Goal: Information Seeking & Learning: Learn about a topic

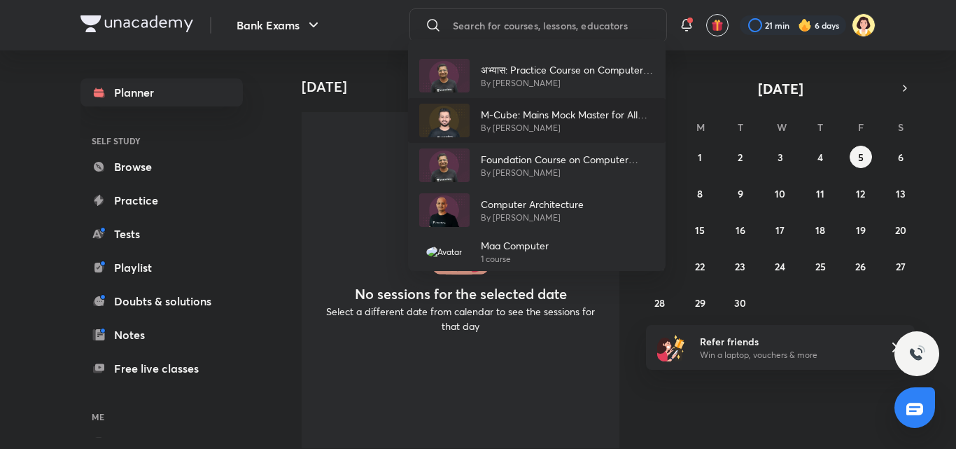
click at [481, 129] on p "By [PERSON_NAME]" at bounding box center [568, 128] width 174 height 13
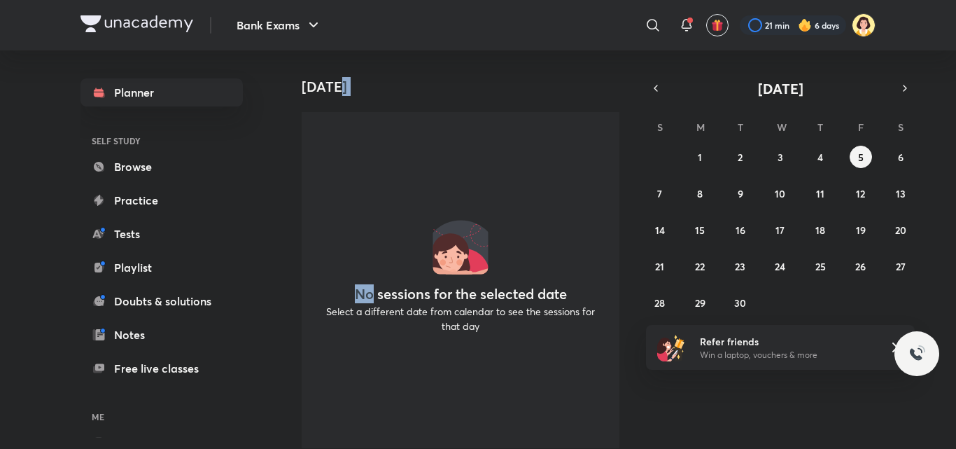
click at [481, 129] on div "No sessions for the selected date Select a different date from calendar to see …" at bounding box center [461, 280] width 318 height 336
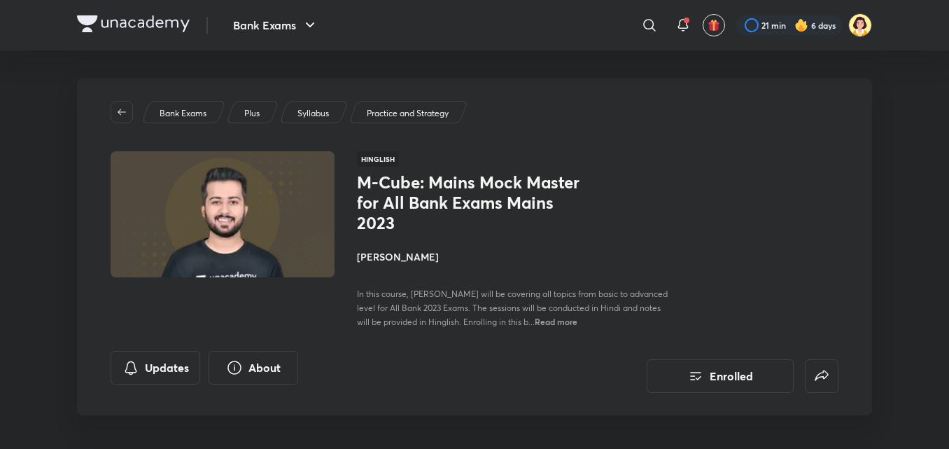
click at [392, 253] on h4 "[PERSON_NAME]" at bounding box center [514, 256] width 314 height 15
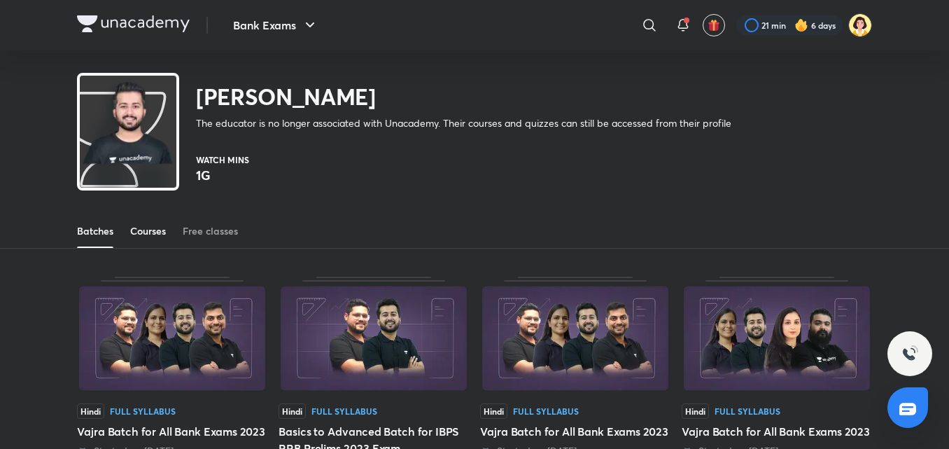
click at [155, 236] on div "Courses" at bounding box center [148, 231] width 36 height 14
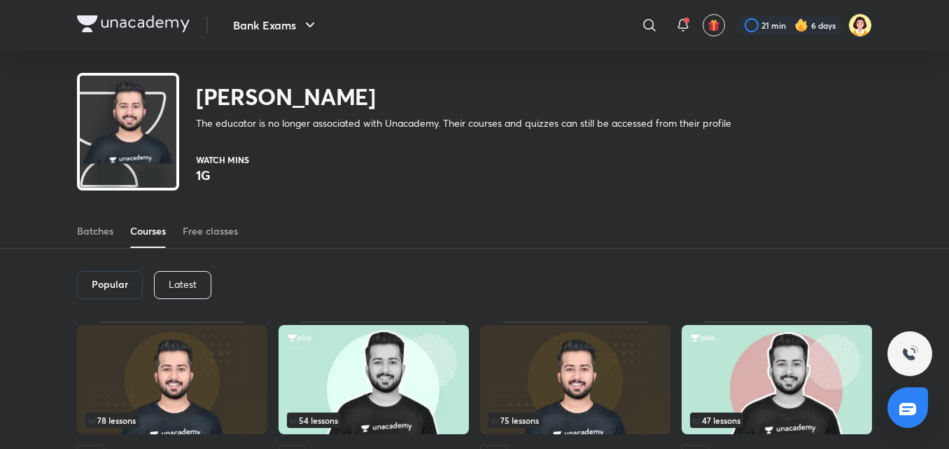
click at [188, 280] on p "Latest" at bounding box center [183, 284] width 28 height 11
click at [188, 280] on h6 "Latest" at bounding box center [181, 284] width 29 height 11
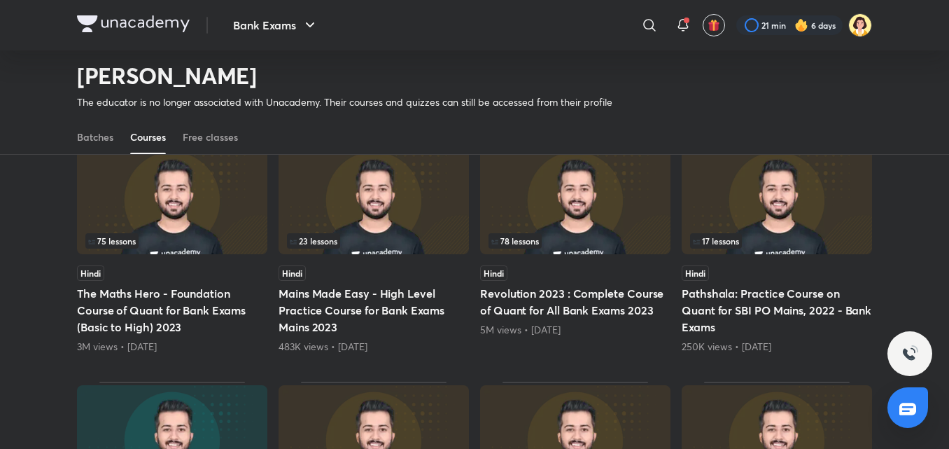
scroll to position [356, 0]
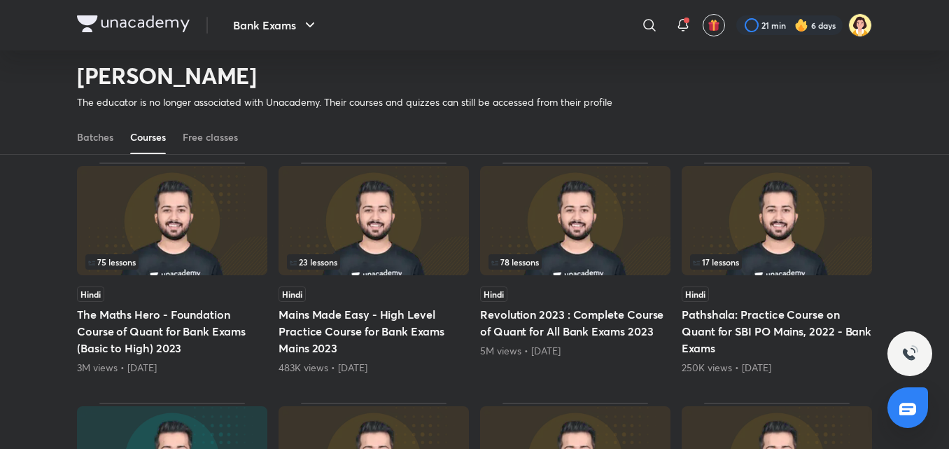
click at [191, 224] on img at bounding box center [172, 220] width 190 height 109
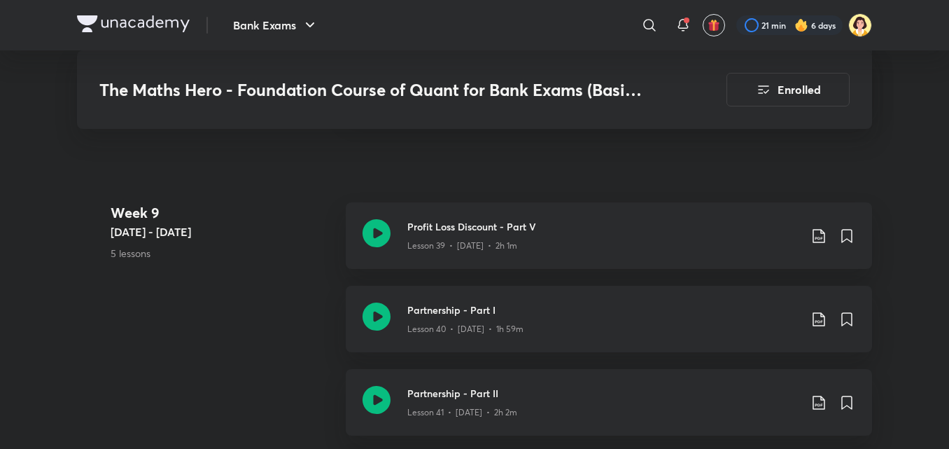
scroll to position [4206, 0]
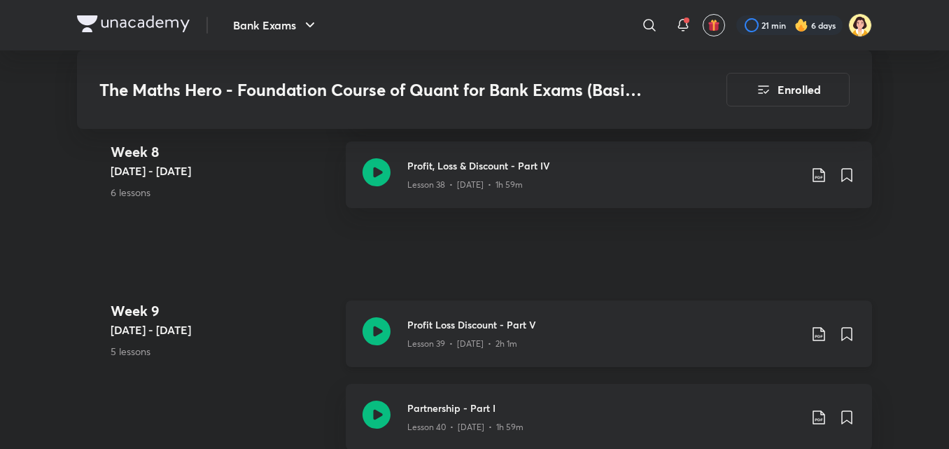
click at [576, 350] on div "Lesson 39 • [DATE] • 2h 1m" at bounding box center [603, 341] width 392 height 18
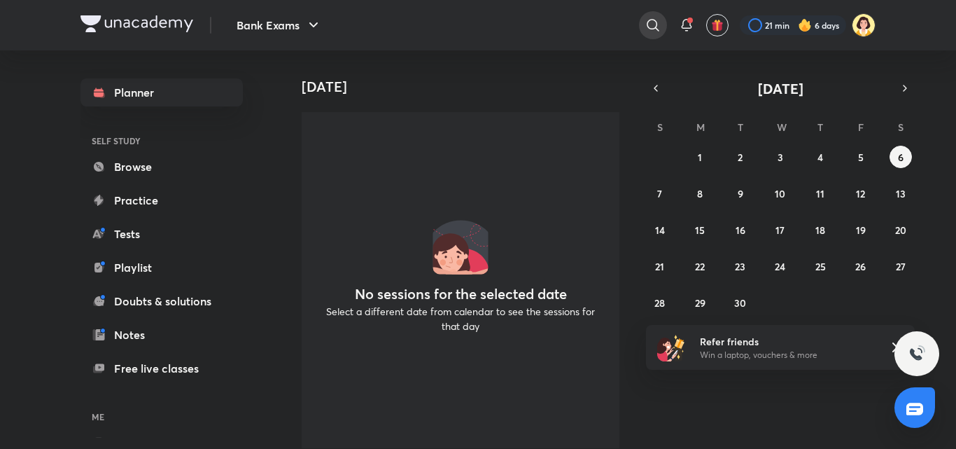
click at [657, 23] on icon at bounding box center [653, 25] width 17 height 17
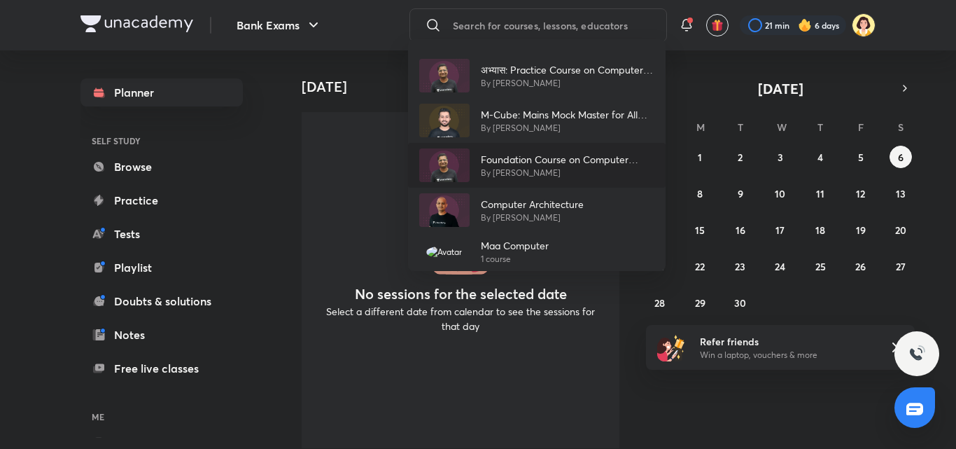
click at [519, 177] on p "By [PERSON_NAME]" at bounding box center [568, 173] width 174 height 13
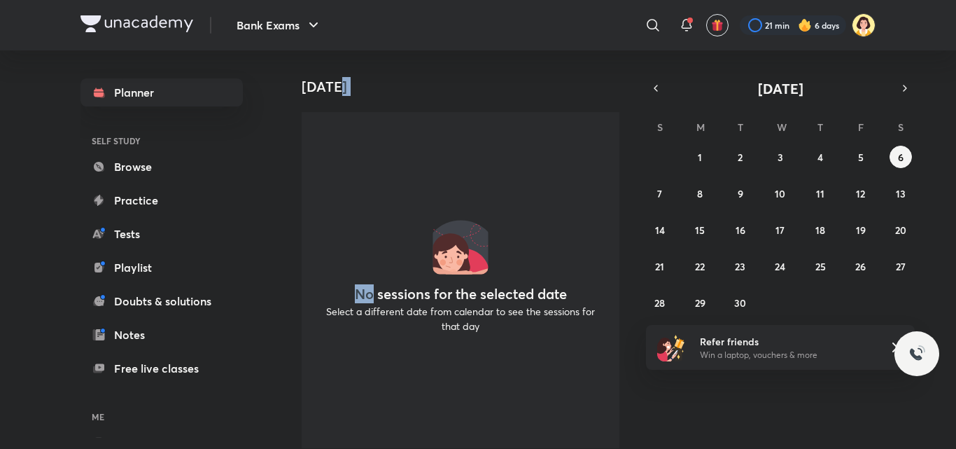
click at [519, 177] on div "No sessions for the selected date Select a different date from calendar to see …" at bounding box center [461, 280] width 318 height 336
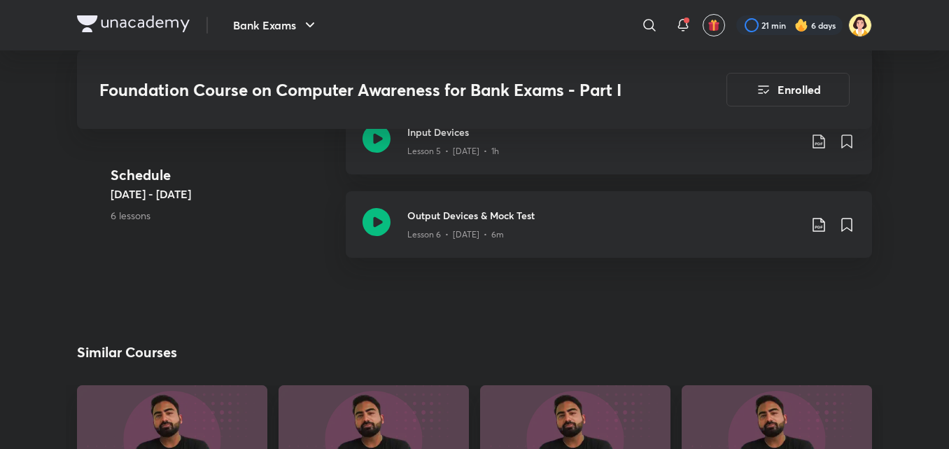
scroll to position [1210, 0]
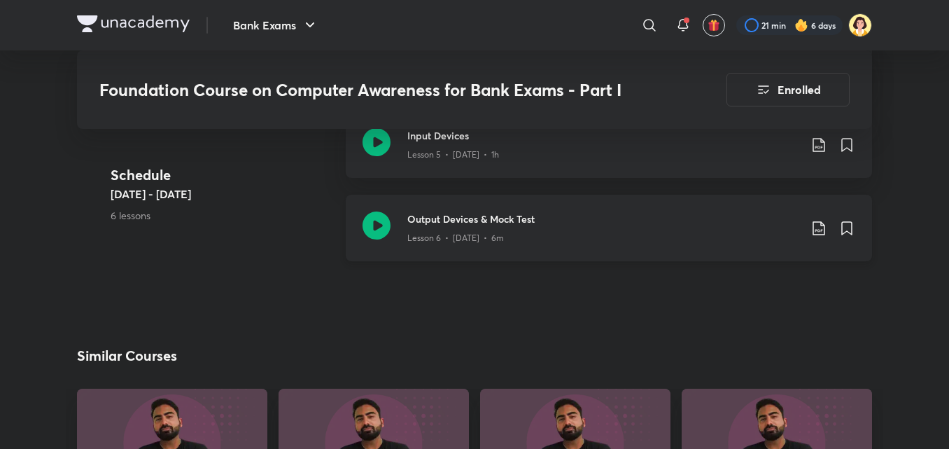
click at [594, 239] on div "Lesson 6 • [DATE] • 6m" at bounding box center [603, 235] width 392 height 18
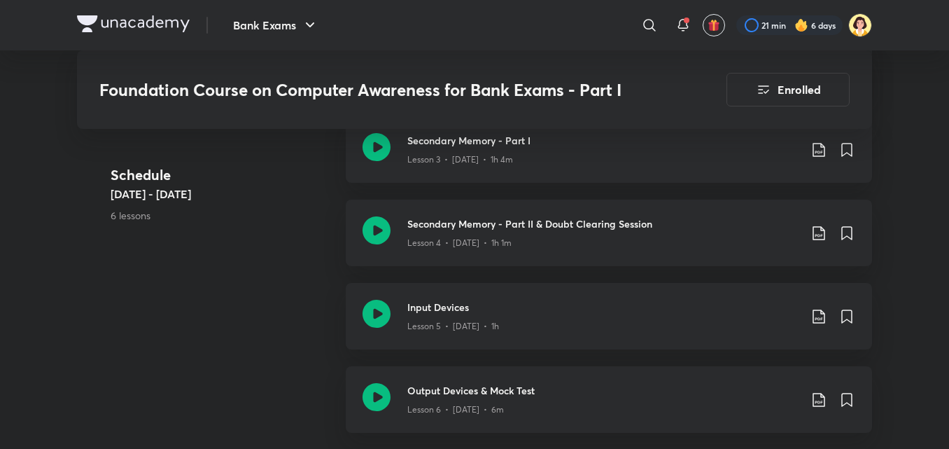
scroll to position [900, 0]
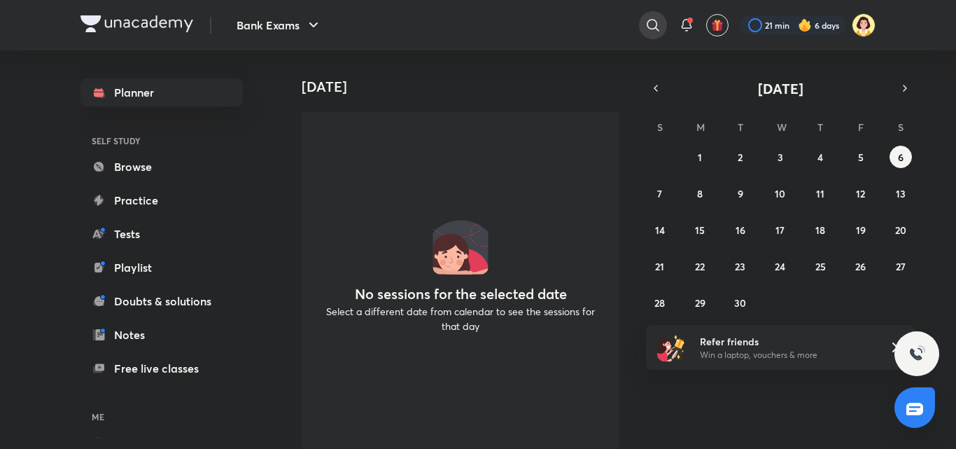
click at [645, 25] on icon at bounding box center [653, 25] width 17 height 17
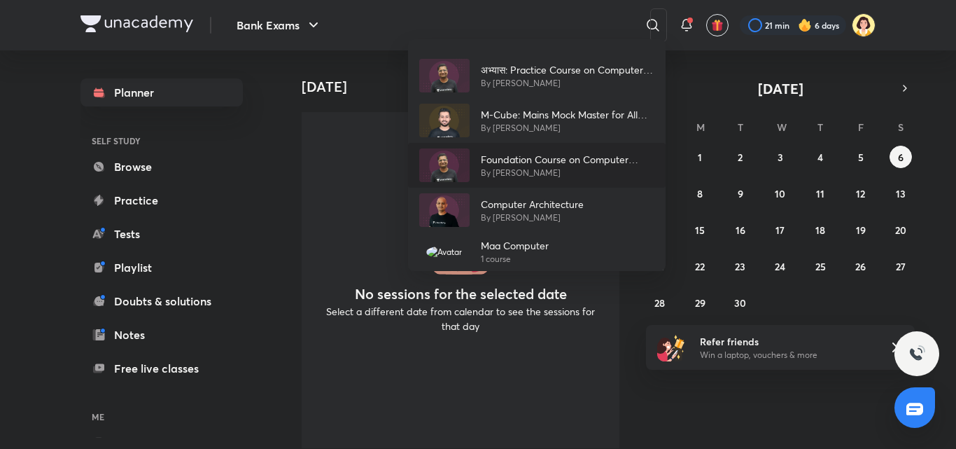
click at [472, 174] on div "Foundation Course on Computer Awareness for Bank Exams - Part I By [PERSON_NAME]" at bounding box center [562, 165] width 185 height 27
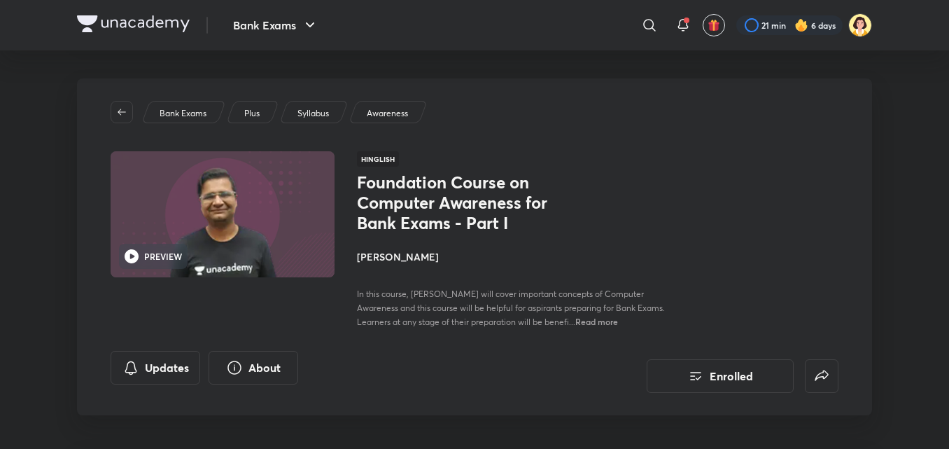
click at [379, 251] on h4 "[PERSON_NAME]" at bounding box center [514, 256] width 314 height 15
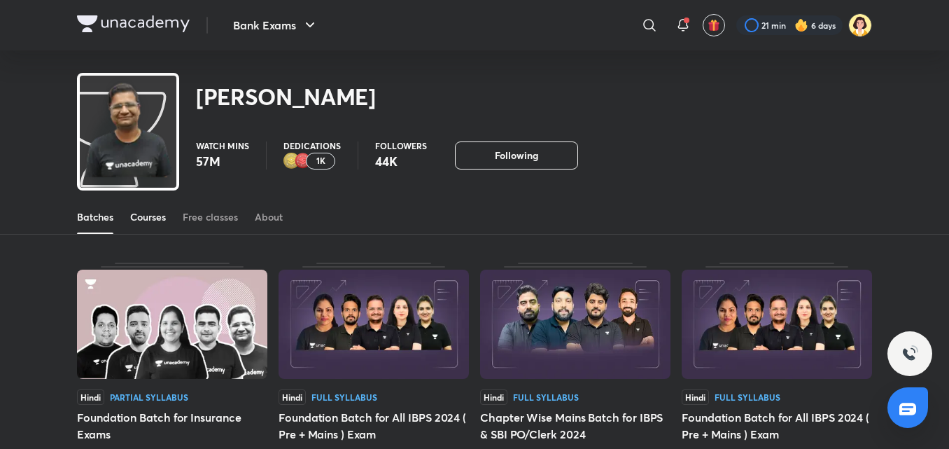
click at [148, 212] on div "Courses" at bounding box center [148, 217] width 36 height 14
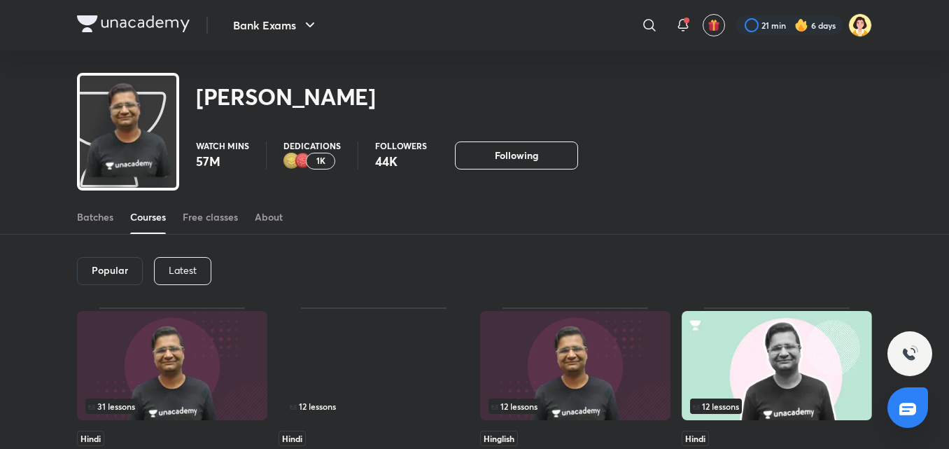
click at [199, 259] on div "Latest" at bounding box center [182, 271] width 57 height 28
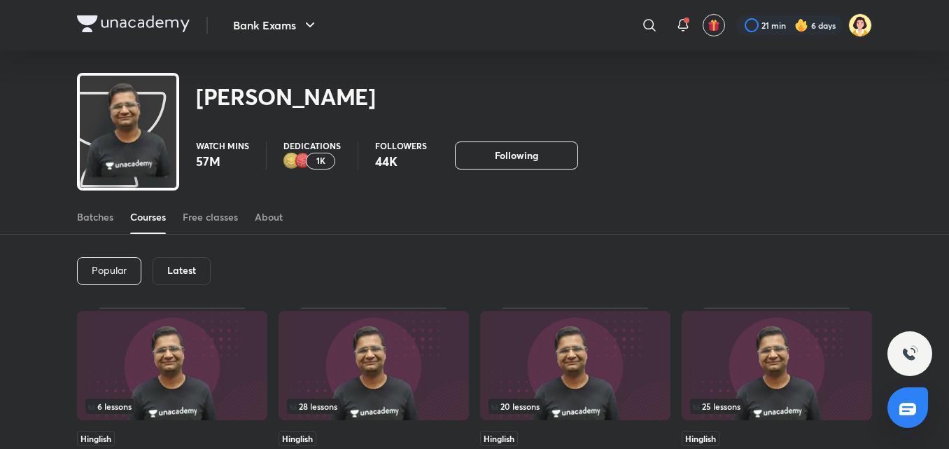
click at [176, 267] on h6 "Latest" at bounding box center [181, 270] width 29 height 11
click at [196, 269] on div "Latest" at bounding box center [182, 271] width 58 height 28
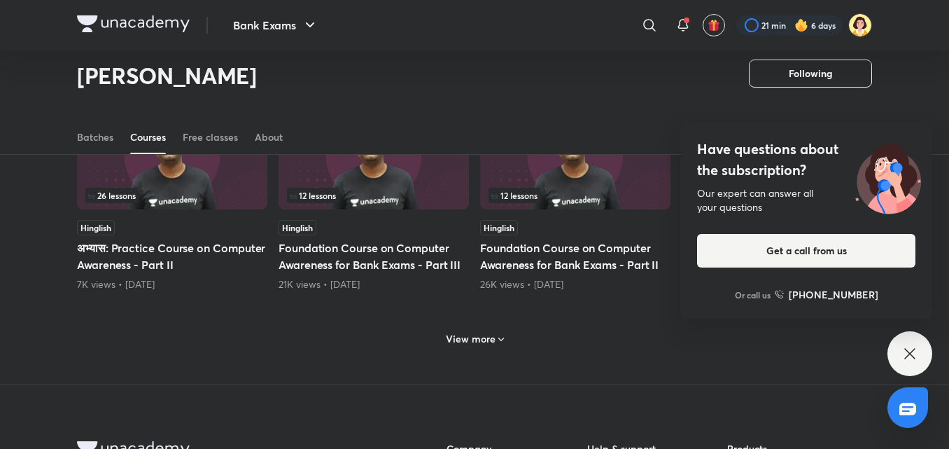
scroll to position [624, 0]
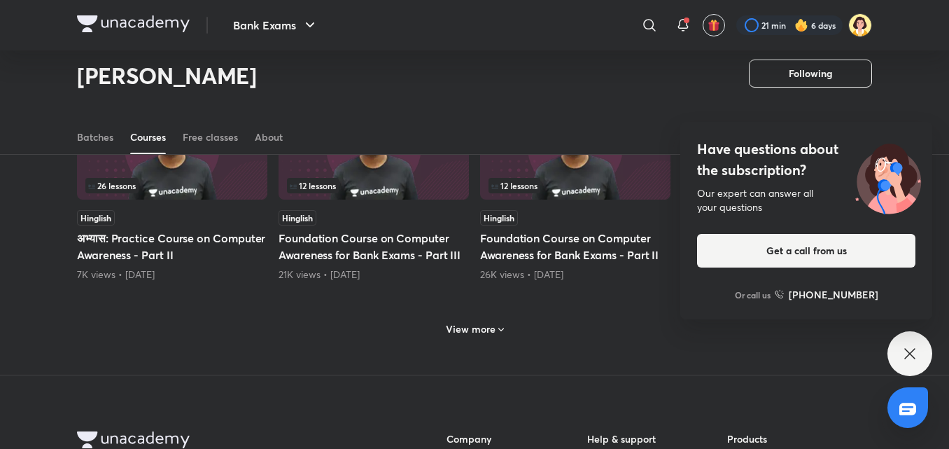
click at [468, 329] on h6 "View more" at bounding box center [471, 329] width 50 height 14
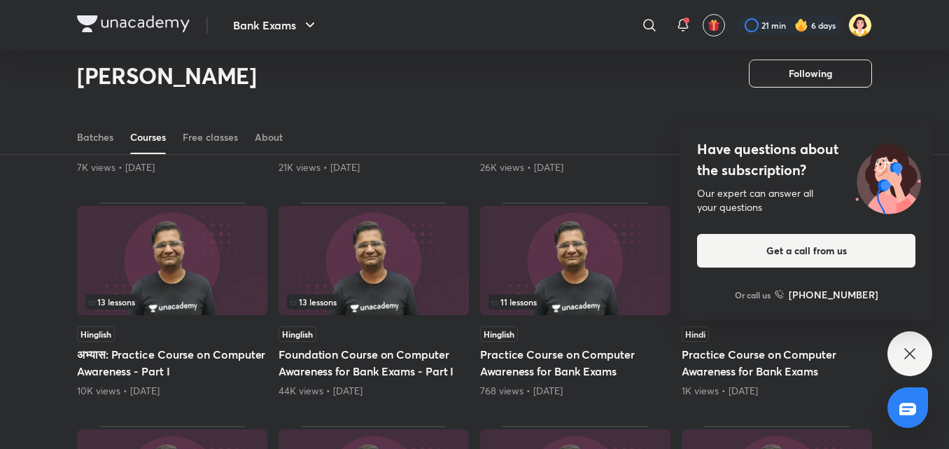
scroll to position [769, 0]
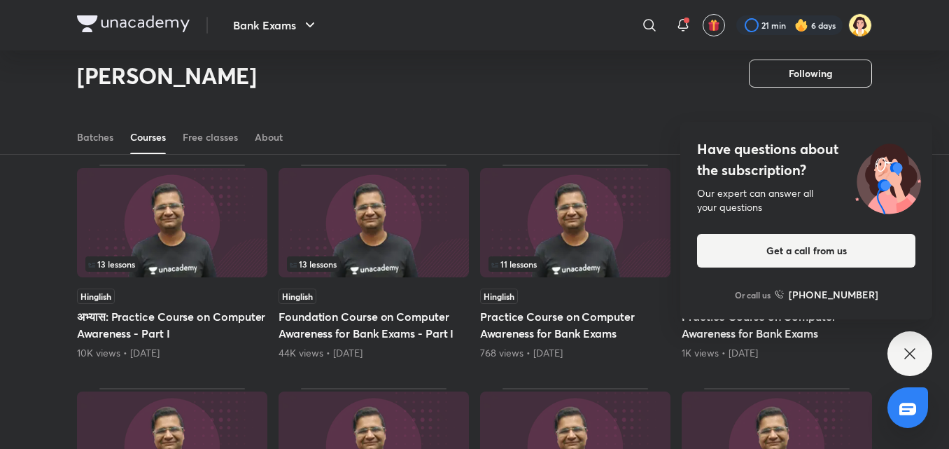
click at [365, 267] on div "13 lessons" at bounding box center [374, 263] width 174 height 15
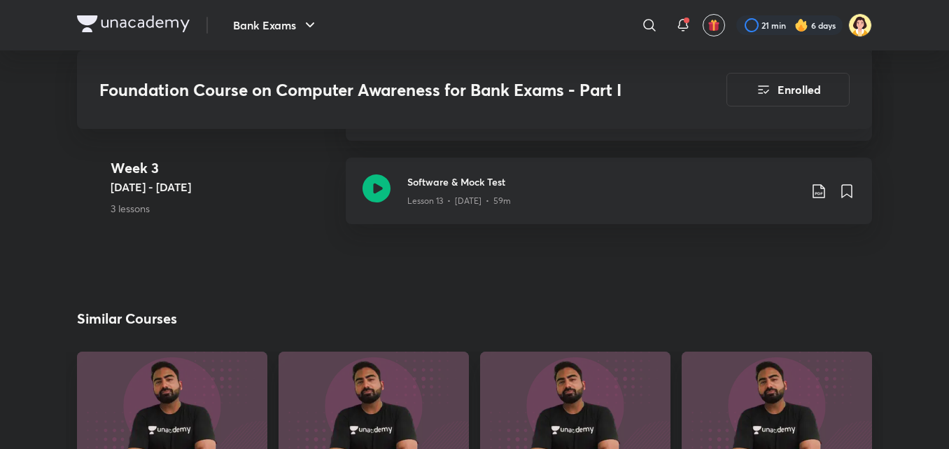
scroll to position [1875, 0]
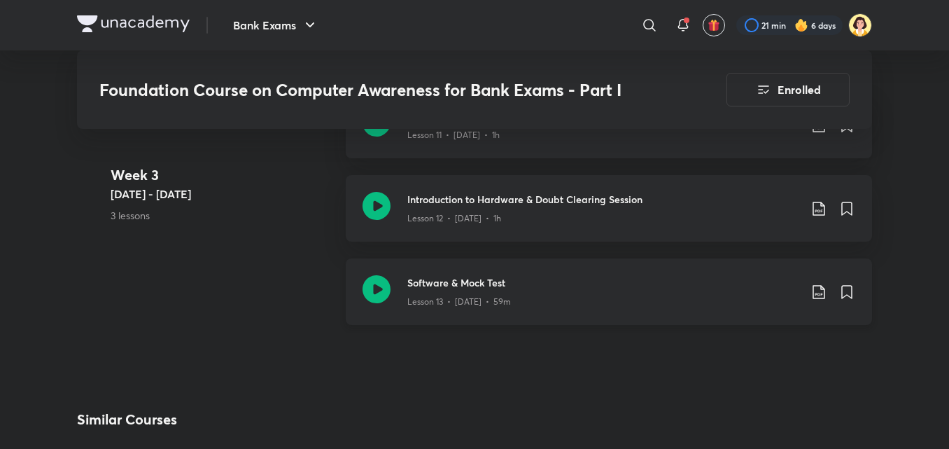
click at [611, 293] on div "Lesson 13 • [DATE] • 59m" at bounding box center [603, 299] width 392 height 18
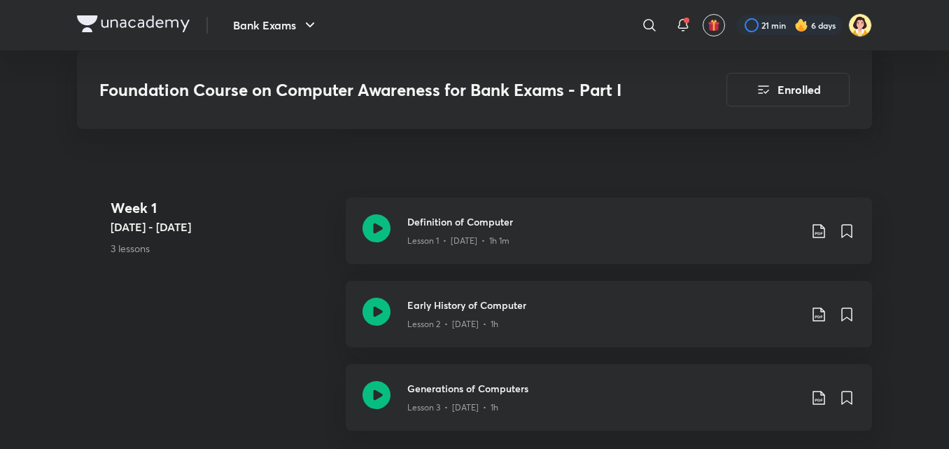
scroll to position [1178, 0]
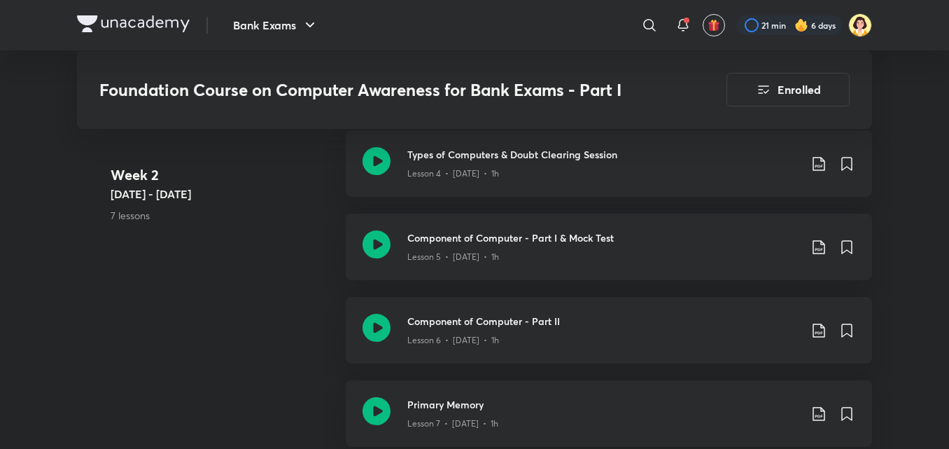
scroll to position [769, 0]
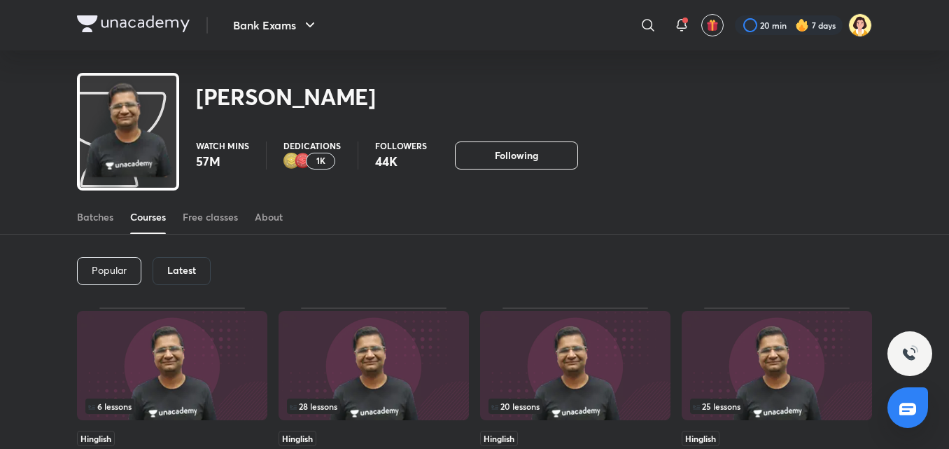
click at [176, 260] on div "Latest" at bounding box center [182, 271] width 58 height 28
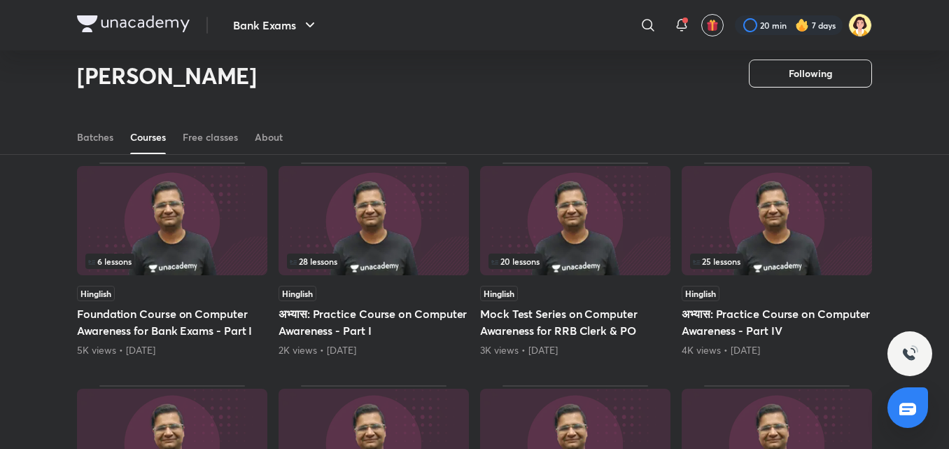
scroll to position [114, 0]
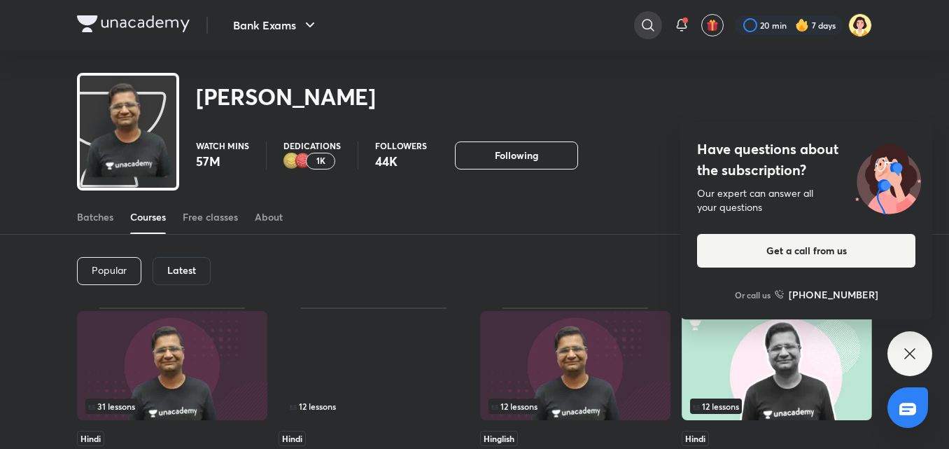
click at [650, 24] on icon at bounding box center [648, 25] width 17 height 17
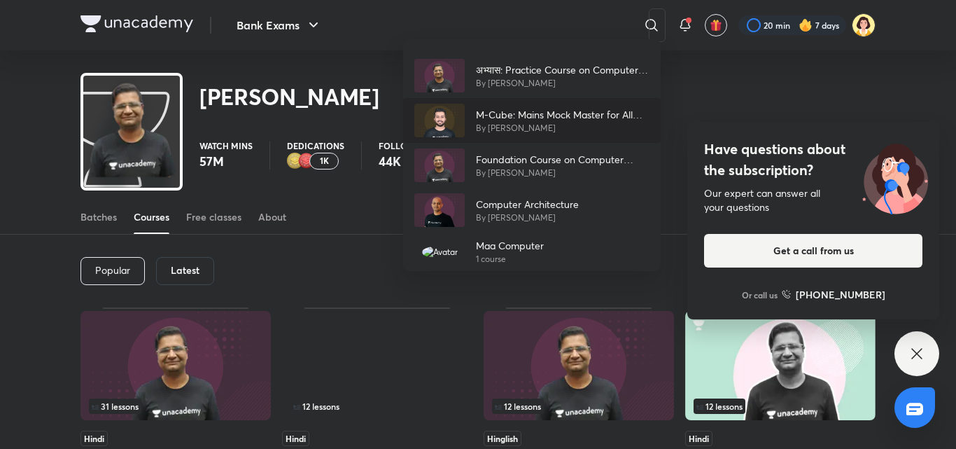
click at [505, 128] on p "By [PERSON_NAME]" at bounding box center [563, 128] width 174 height 13
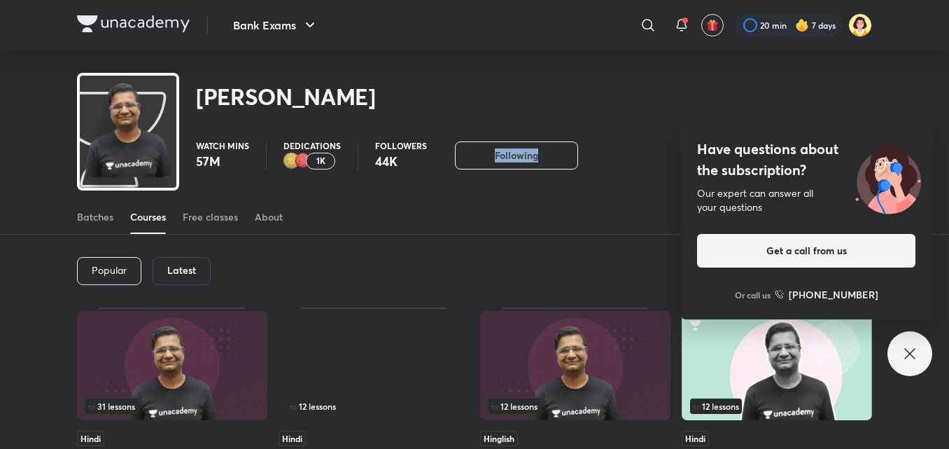
click at [505, 128] on div "Watch mins 57M Dedications 1K Followers 44K Following Following Following" at bounding box center [474, 148] width 795 height 42
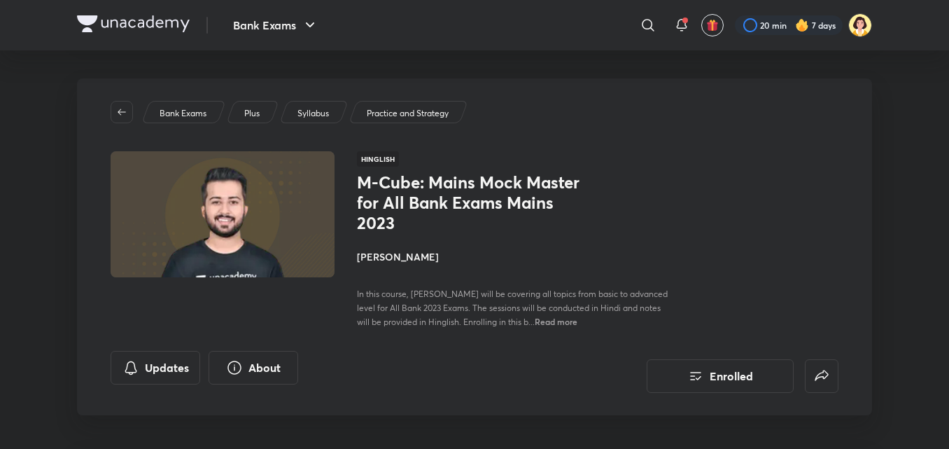
click at [387, 257] on h4 "[PERSON_NAME]" at bounding box center [514, 256] width 314 height 15
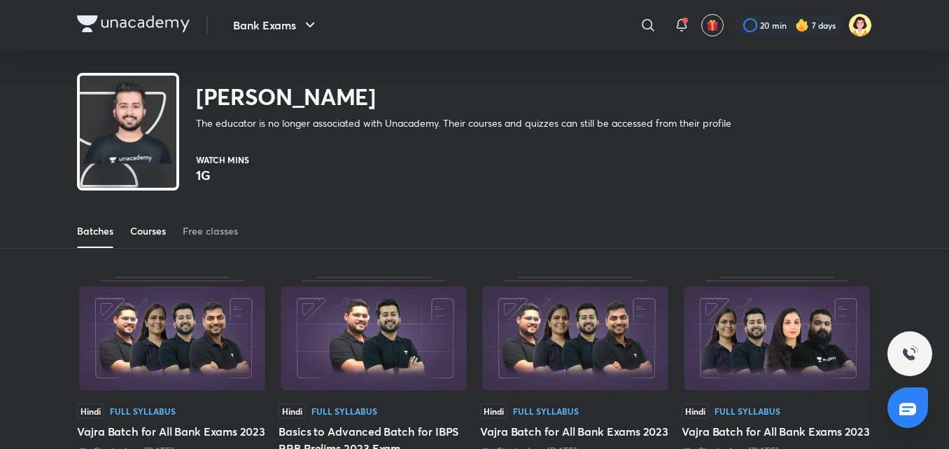
click at [157, 239] on link "Courses" at bounding box center [148, 231] width 36 height 34
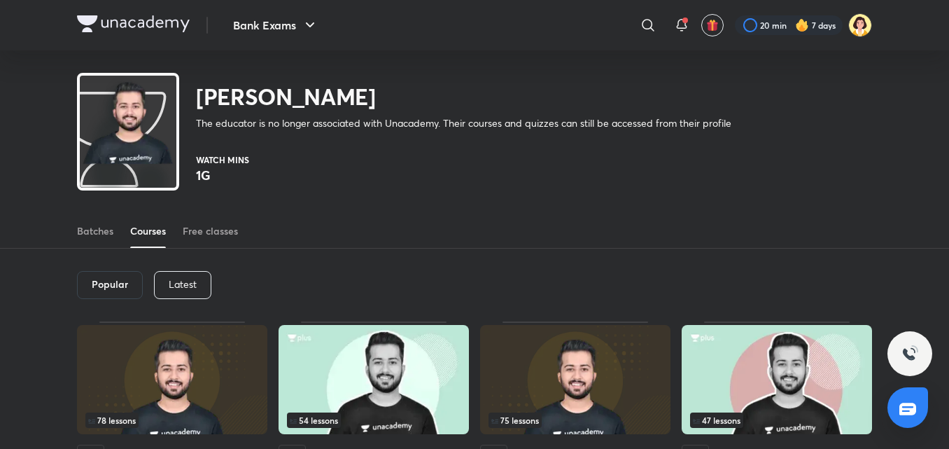
click at [183, 296] on div "Latest" at bounding box center [182, 285] width 57 height 28
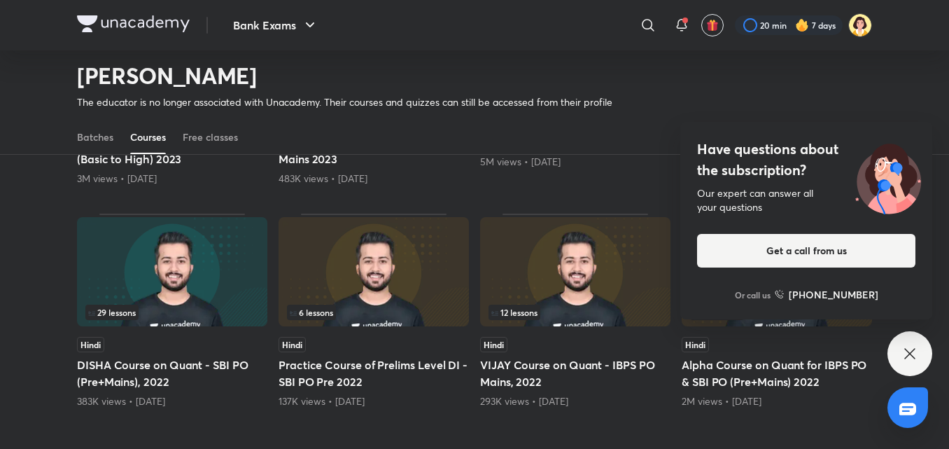
scroll to position [569, 0]
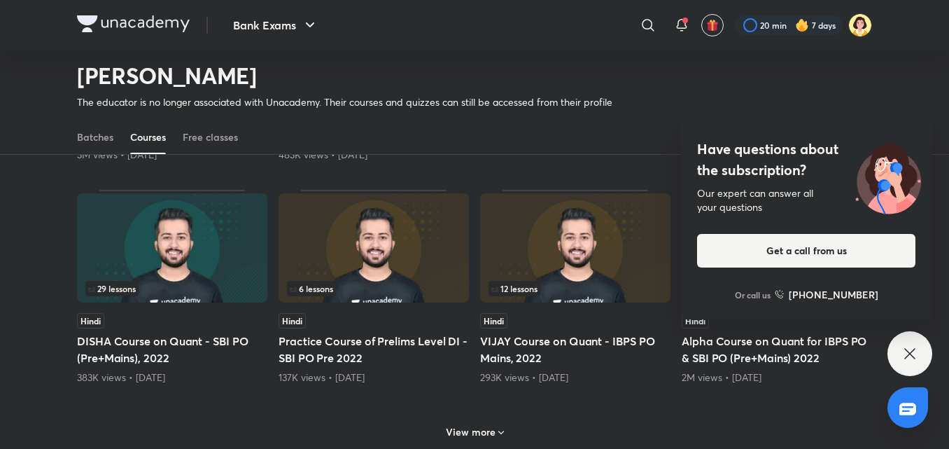
drag, startPoint x: 268, startPoint y: 261, endPoint x: 241, endPoint y: 272, distance: 28.9
click at [241, 272] on div "10 lessons Hinglish M-Cube: Mains Mock Master for All Bank Exams Mains 2023 76K…" at bounding box center [474, 93] width 795 height 767
click at [241, 272] on img at bounding box center [172, 247] width 190 height 109
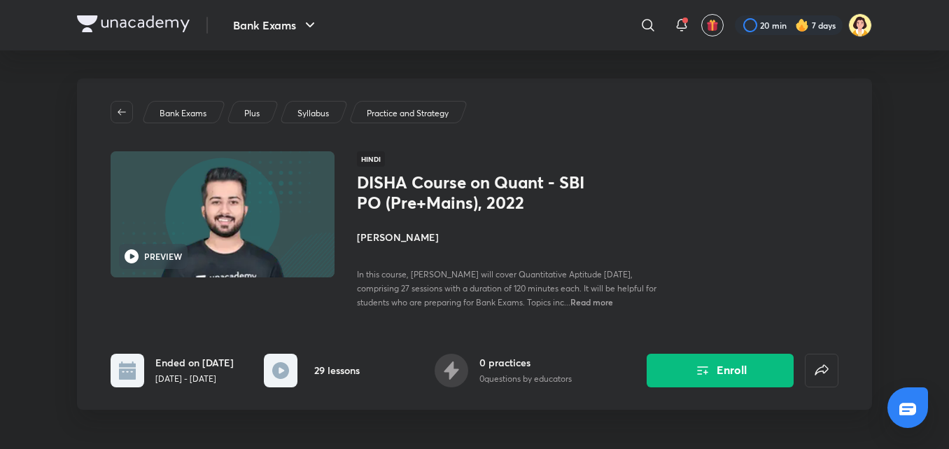
drag, startPoint x: 920, startPoint y: 263, endPoint x: 955, endPoint y: 248, distance: 38.0
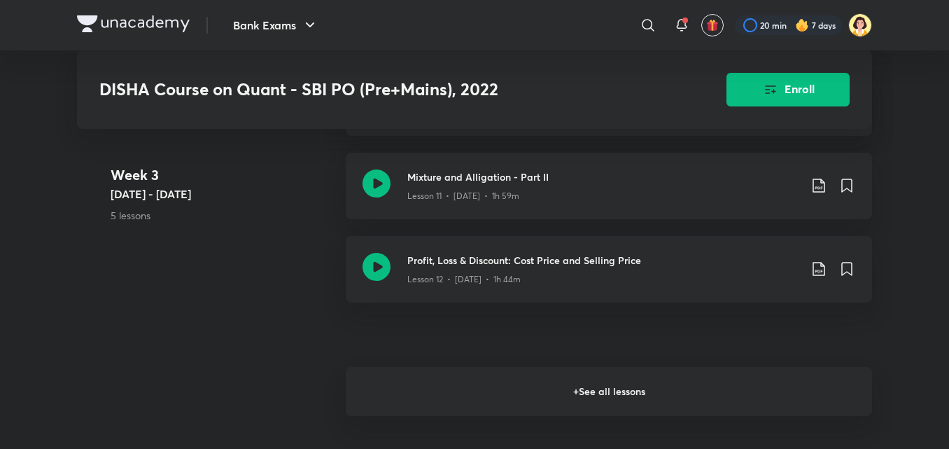
scroll to position [1318, 0]
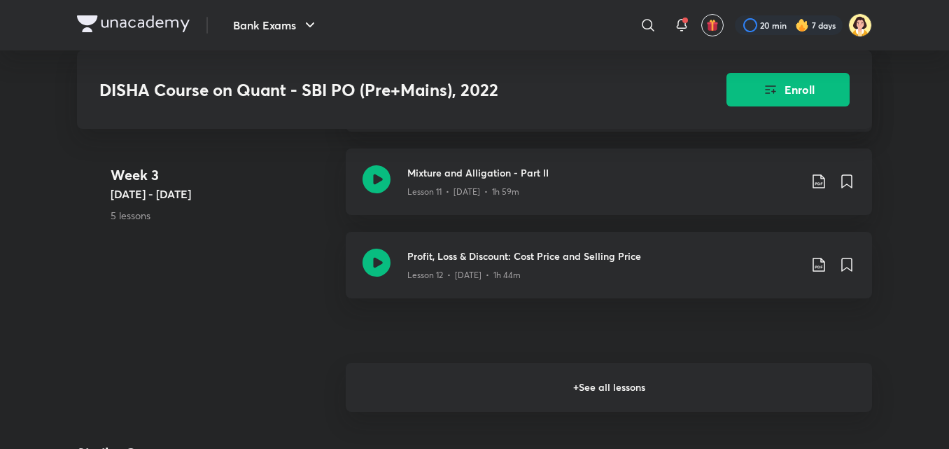
click at [627, 400] on h6 "+ See all lessons" at bounding box center [609, 387] width 526 height 49
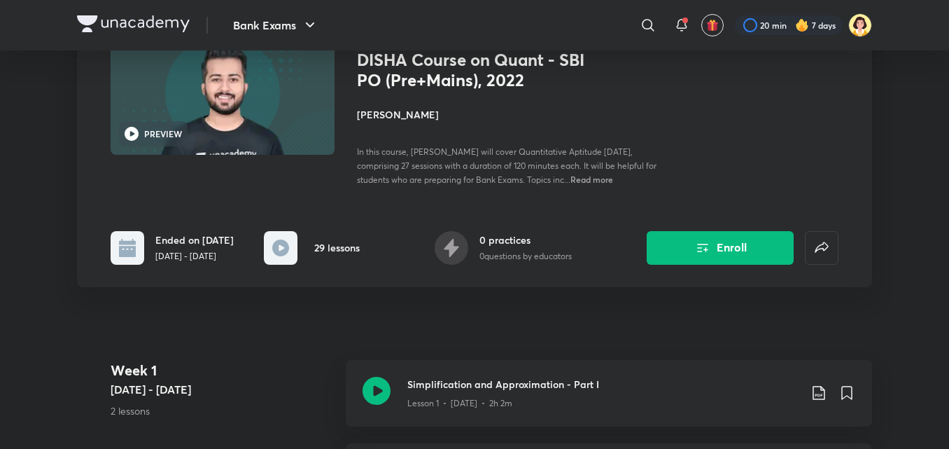
scroll to position [181, 0]
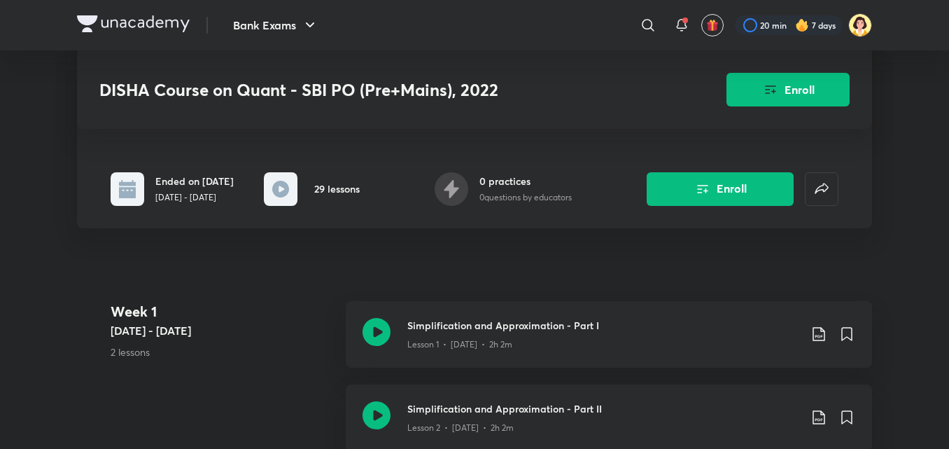
scroll to position [569, 0]
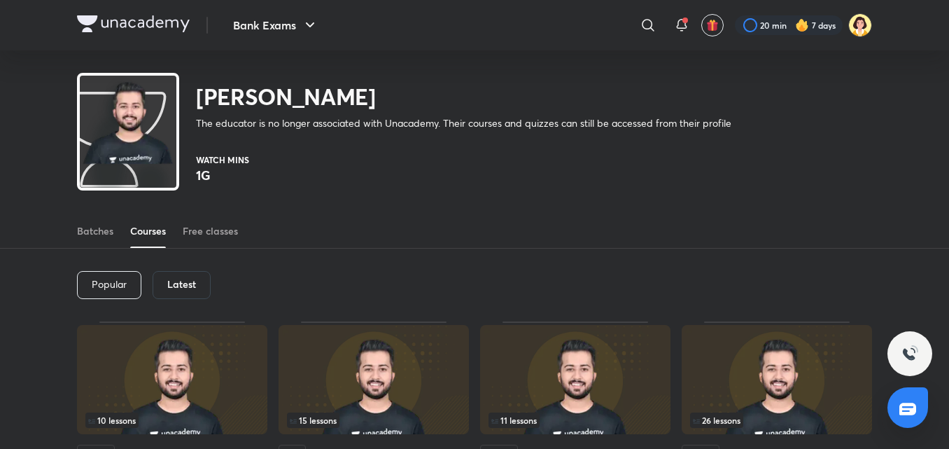
click at [162, 286] on div "Latest" at bounding box center [182, 285] width 58 height 28
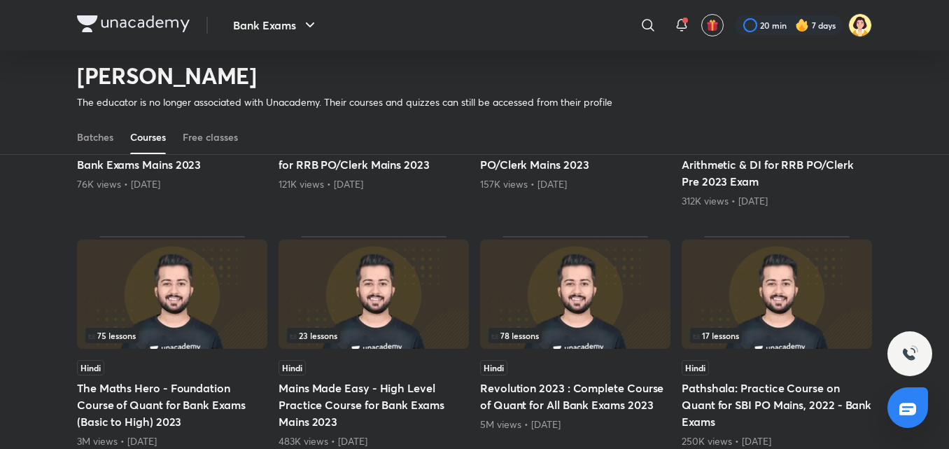
scroll to position [368, 0]
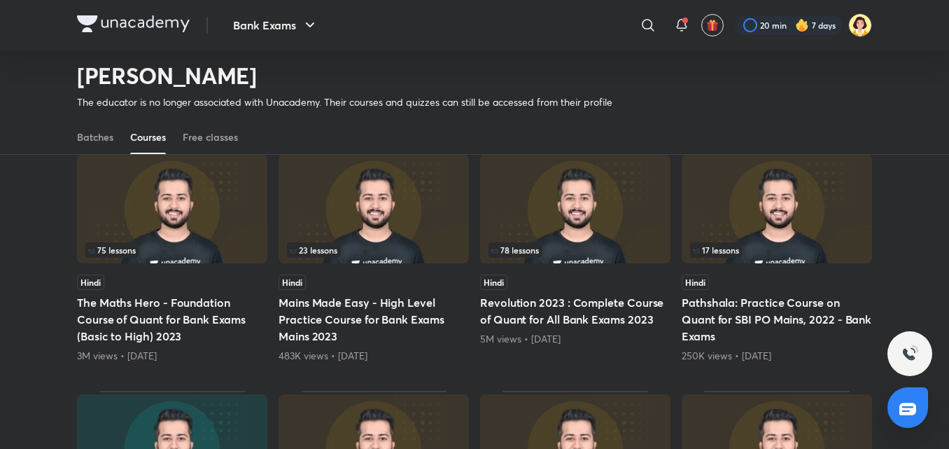
click at [221, 224] on img at bounding box center [172, 208] width 190 height 109
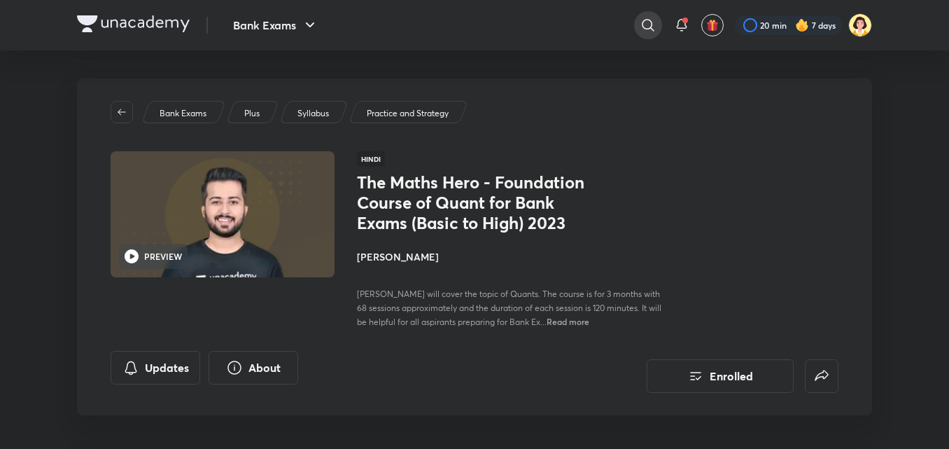
click at [652, 29] on icon at bounding box center [648, 25] width 17 height 17
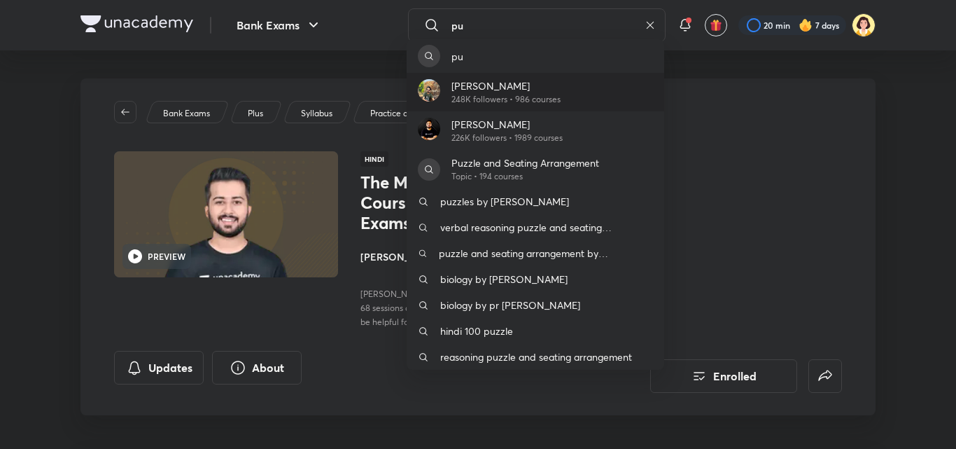
type input "pu"
click at [534, 84] on p "[PERSON_NAME]" at bounding box center [505, 85] width 109 height 15
click at [534, 84] on div "Bank Exams Plus Syllabus Practice and Strategy PREVIEW Hindi The Maths Hero - F…" at bounding box center [477, 246] width 795 height 337
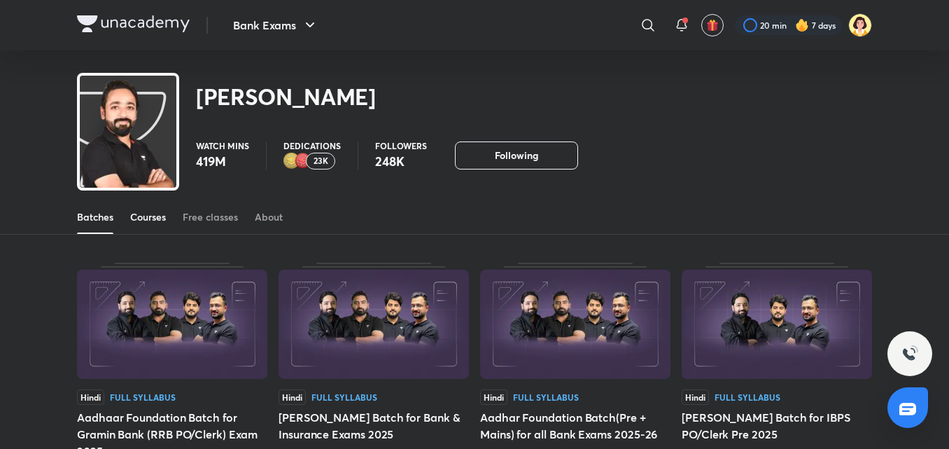
click at [149, 215] on div "Courses" at bounding box center [148, 217] width 36 height 14
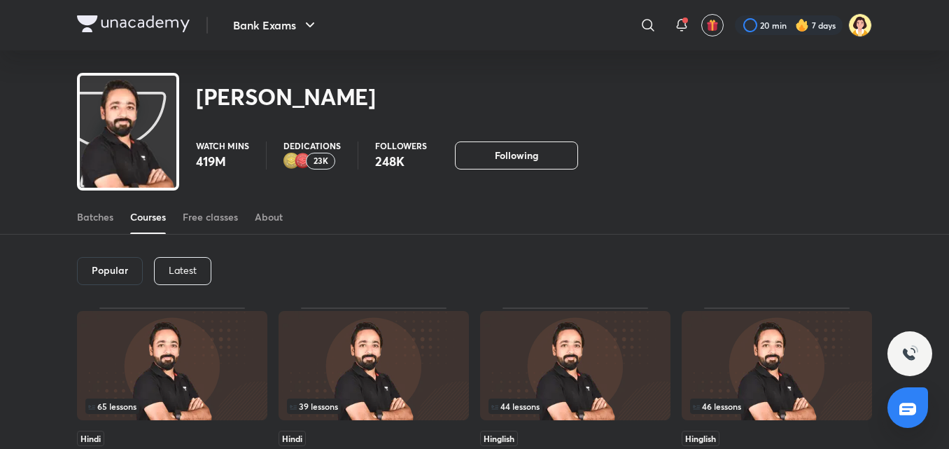
click at [183, 278] on div "Latest" at bounding box center [182, 271] width 57 height 28
click at [183, 278] on div "Latest" at bounding box center [182, 271] width 58 height 28
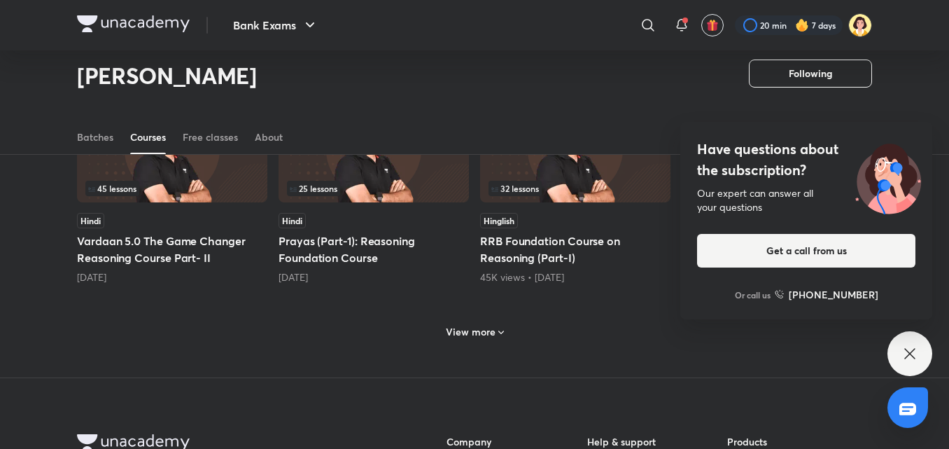
scroll to position [654, 0]
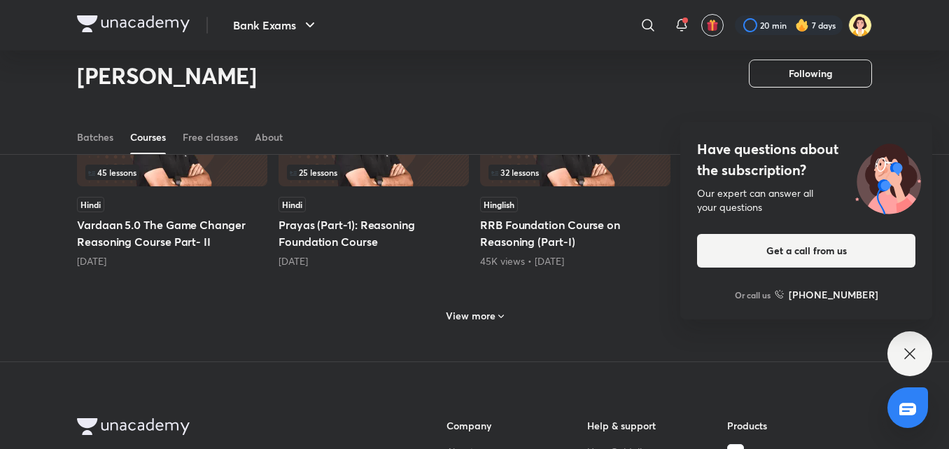
click at [488, 322] on h6 "View more" at bounding box center [471, 316] width 50 height 14
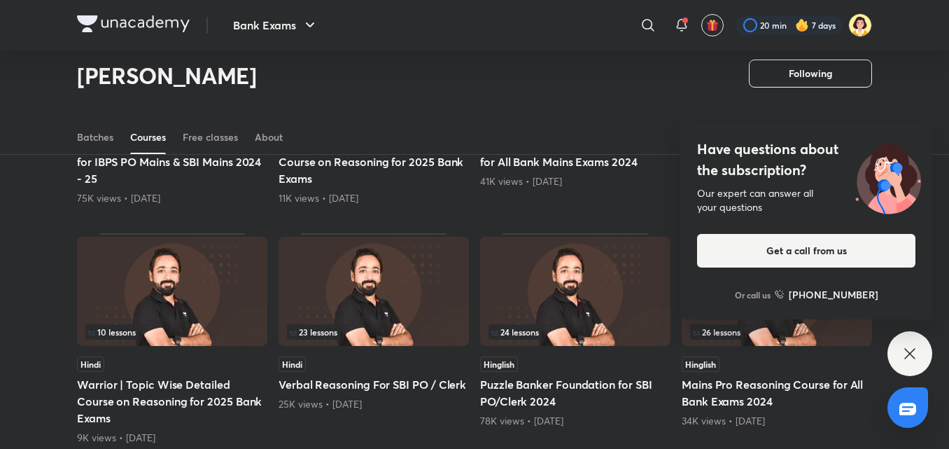
scroll to position [1191, 0]
